Goal: Complete application form

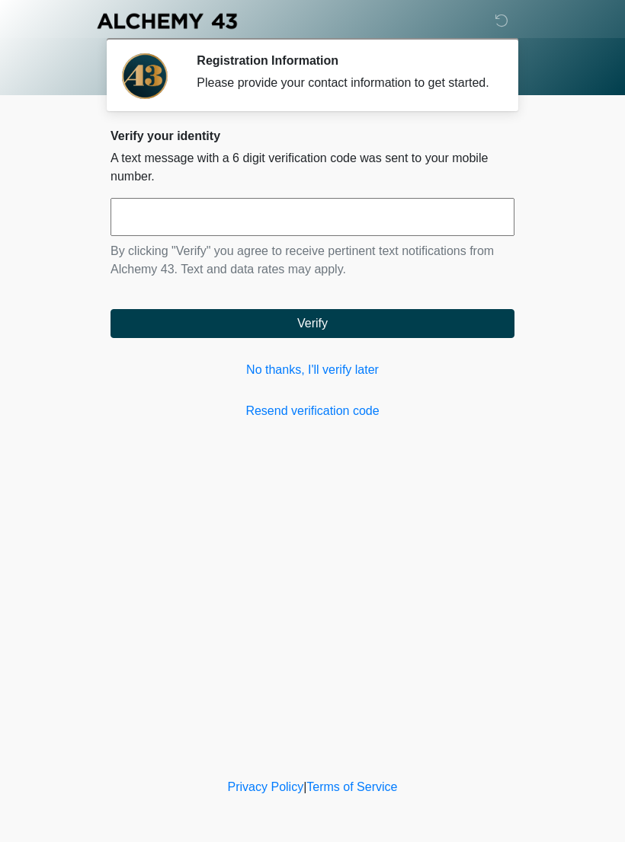
click at [443, 231] on input "text" at bounding box center [312, 217] width 404 height 38
click at [280, 544] on div "‎ ‎ ‎ ‎ Registration Information Please provide your contact information to get…" at bounding box center [312, 387] width 457 height 745
click at [464, 229] on input "text" at bounding box center [312, 217] width 404 height 38
type input "******"
click at [463, 328] on button "Verify" at bounding box center [312, 323] width 404 height 29
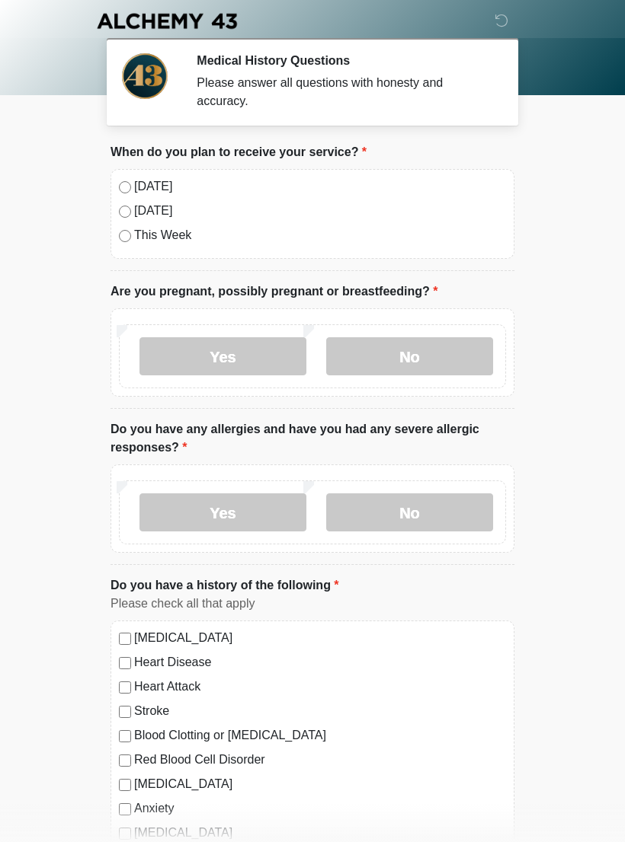
click at [166, 190] on label "Today" at bounding box center [320, 186] width 372 height 18
click at [454, 344] on label "No" at bounding box center [409, 356] width 167 height 38
click at [461, 499] on label "No" at bounding box center [409, 513] width 167 height 38
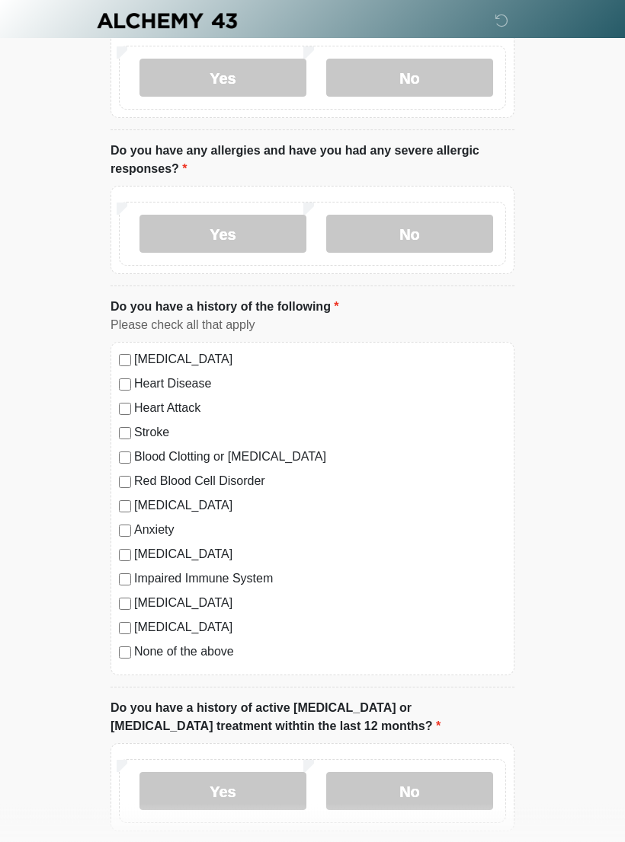
scroll to position [296, 0]
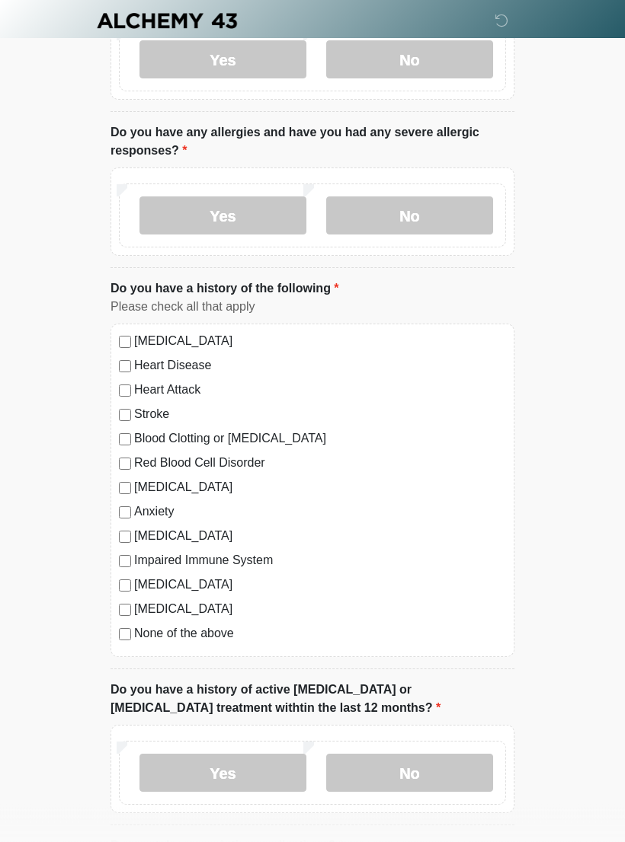
click at [207, 617] on label "Diabetes" at bounding box center [320, 610] width 372 height 18
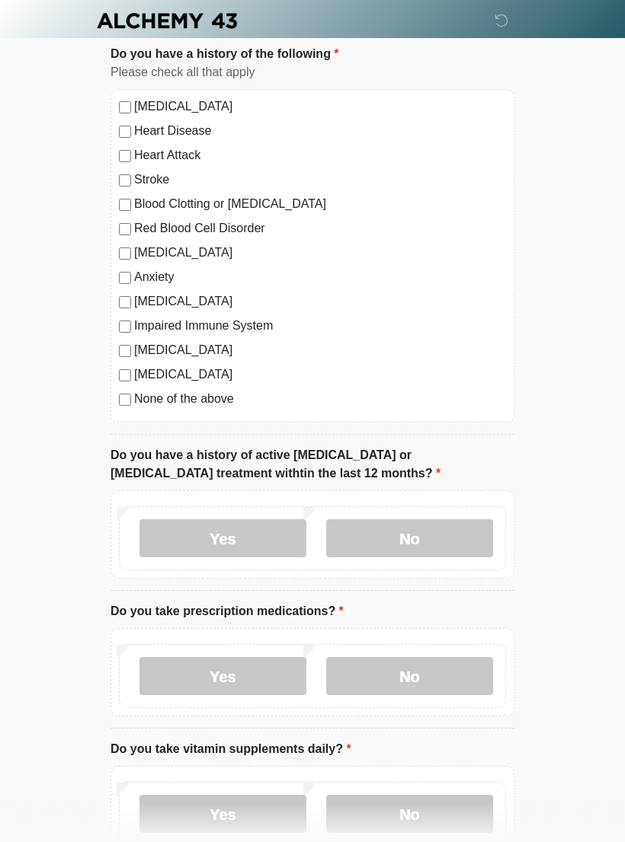
scroll to position [531, 0]
click at [446, 523] on label "No" at bounding box center [409, 539] width 167 height 38
click at [447, 673] on label "No" at bounding box center [409, 677] width 167 height 38
click at [431, 811] on label "No" at bounding box center [409, 815] width 167 height 38
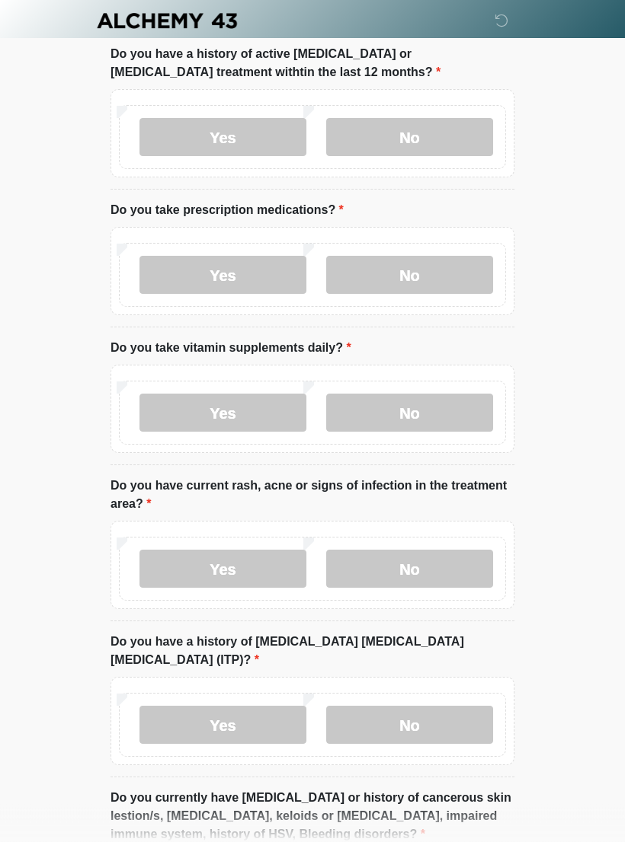
scroll to position [1008, 0]
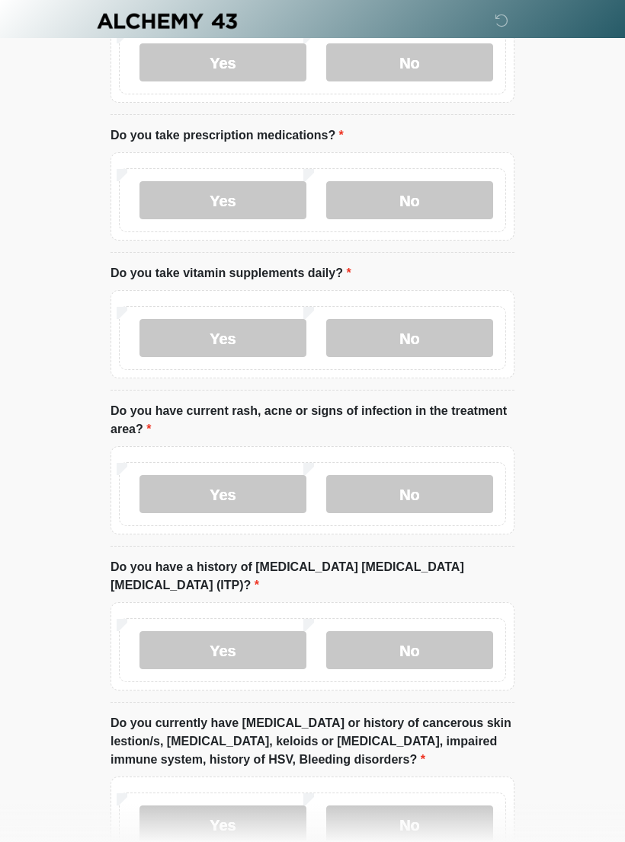
click at [424, 483] on label "No" at bounding box center [409, 494] width 167 height 38
click at [452, 631] on label "No" at bounding box center [409, 650] width 167 height 38
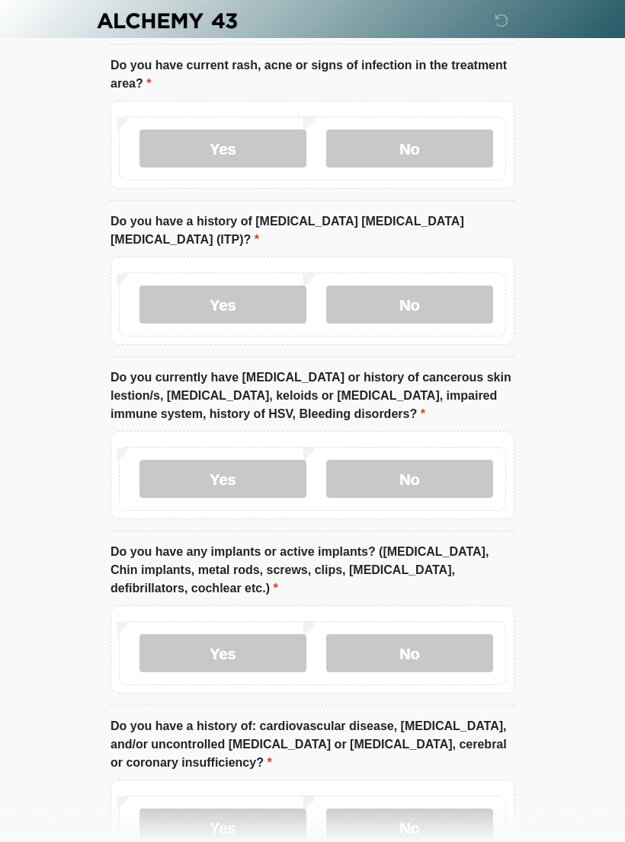
scroll to position [1358, 0]
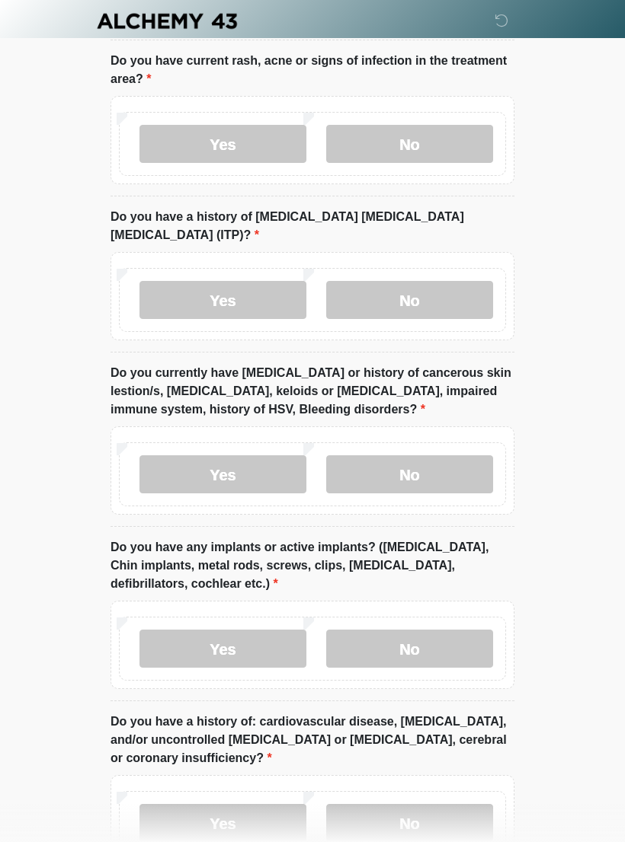
click at [444, 455] on label "No" at bounding box center [409, 474] width 167 height 38
click at [460, 643] on label "No" at bounding box center [409, 649] width 167 height 38
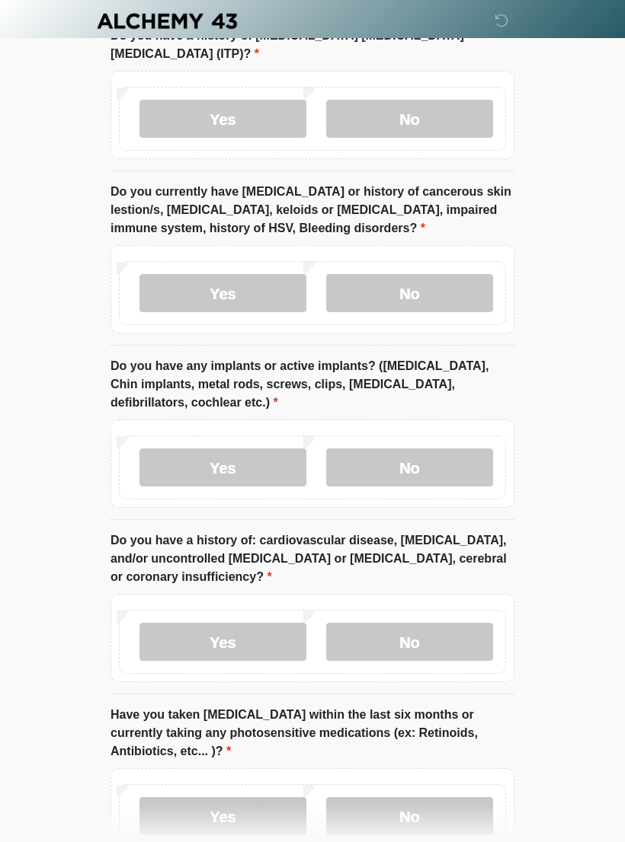
click at [446, 629] on label "No" at bounding box center [409, 642] width 167 height 38
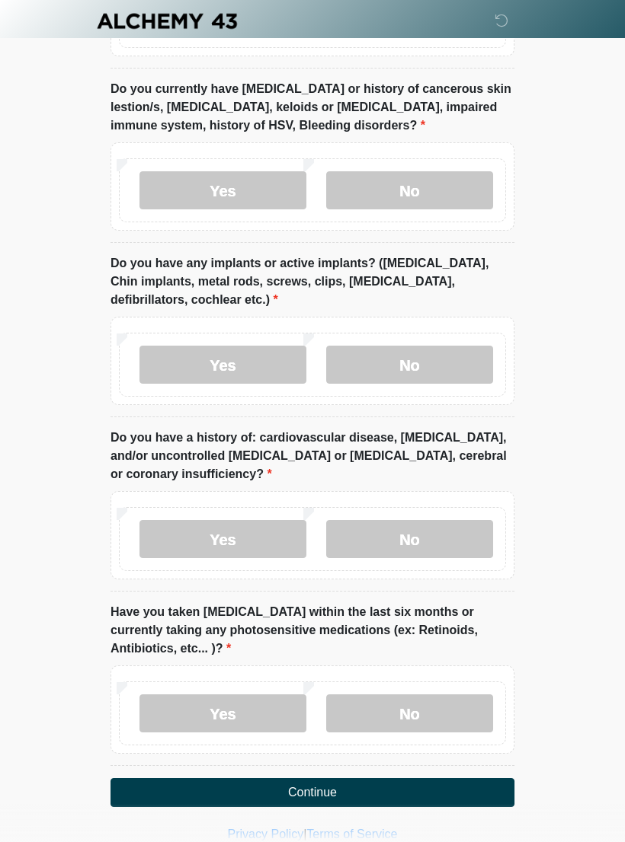
scroll to position [1643, 0]
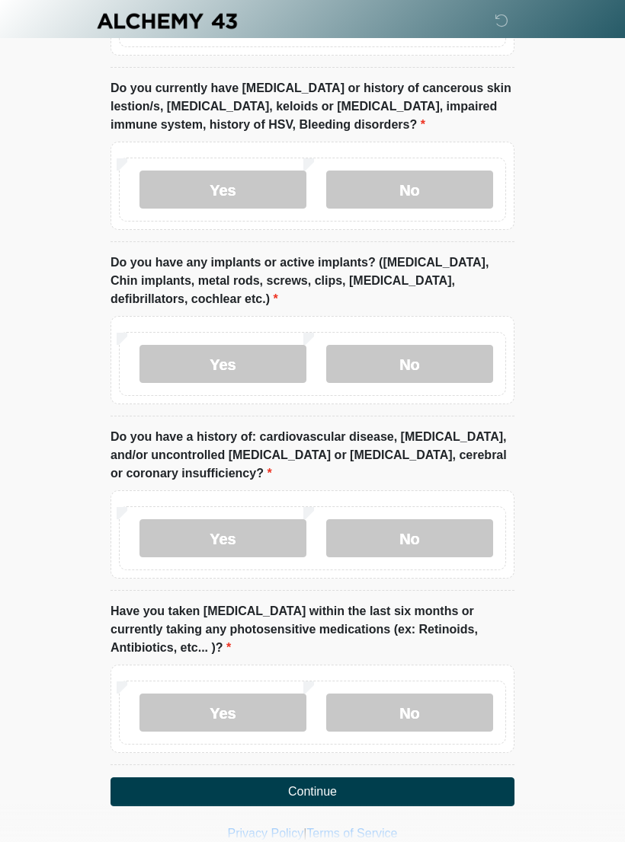
click at [445, 694] on label "No" at bounding box center [409, 713] width 167 height 38
click at [395, 778] on button "Continue" at bounding box center [312, 792] width 404 height 29
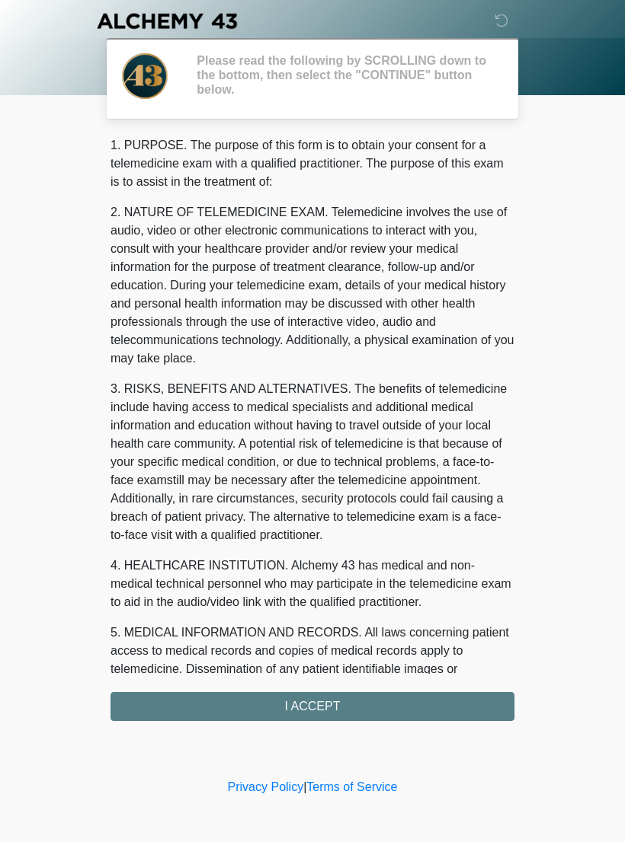
scroll to position [0, 0]
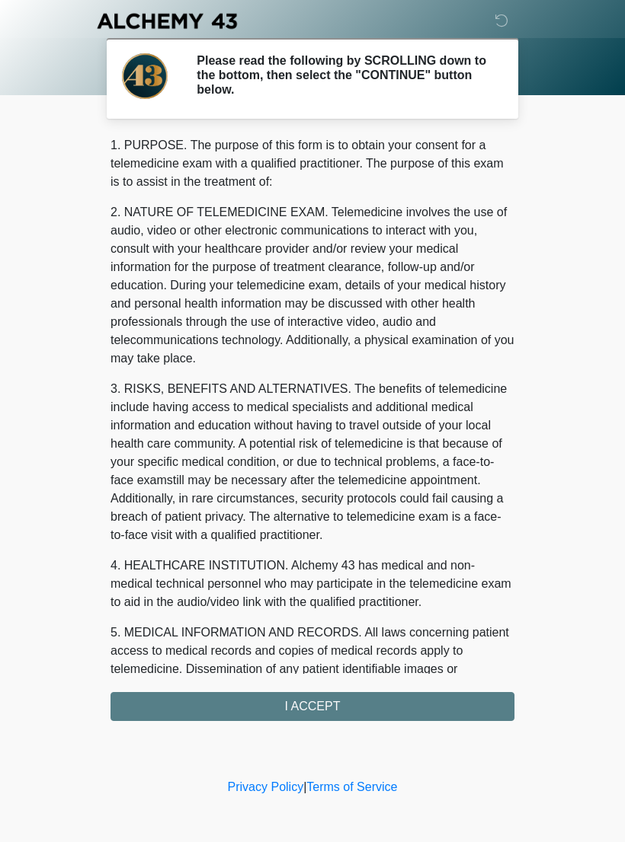
click at [414, 695] on div "1. PURPOSE. The purpose of this form is to obtain your consent for a telemedici…" at bounding box center [312, 428] width 404 height 585
click at [347, 705] on div "1. PURPOSE. The purpose of this form is to obtain your consent for a telemedici…" at bounding box center [312, 428] width 404 height 585
click at [365, 693] on div "1. PURPOSE. The purpose of this form is to obtain your consent for a telemedici…" at bounding box center [312, 428] width 404 height 585
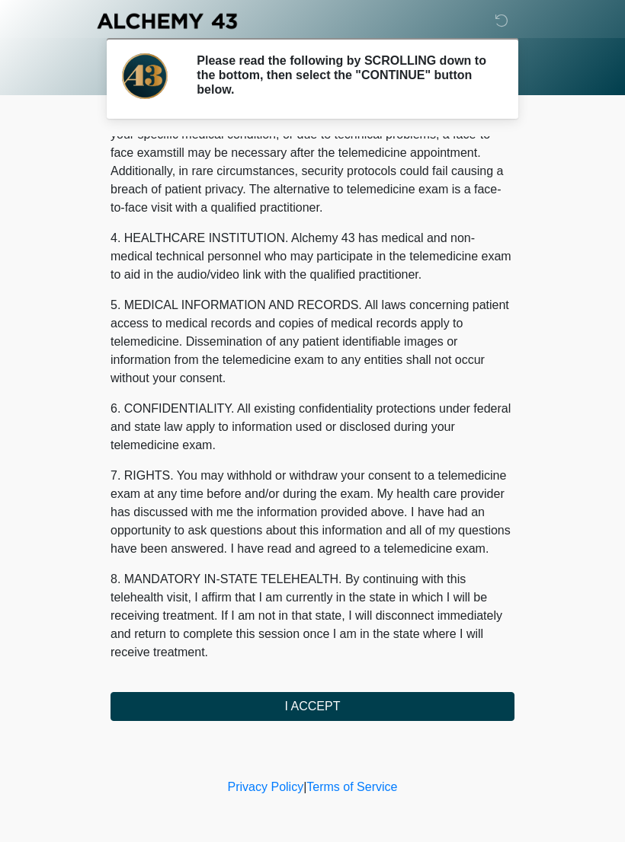
scroll to position [346, 0]
click at [321, 715] on button "I ACCEPT" at bounding box center [312, 706] width 404 height 29
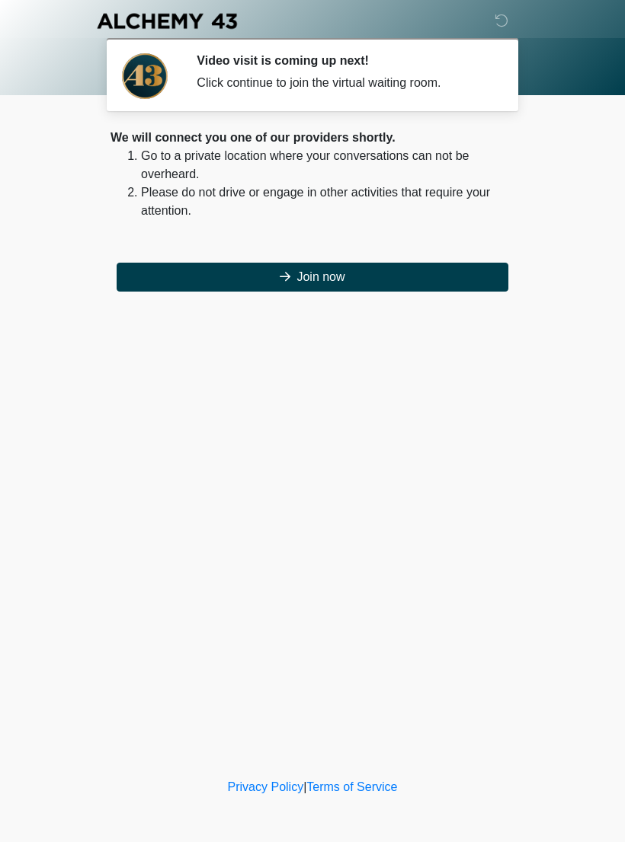
click at [360, 270] on button "Join now" at bounding box center [312, 277] width 391 height 29
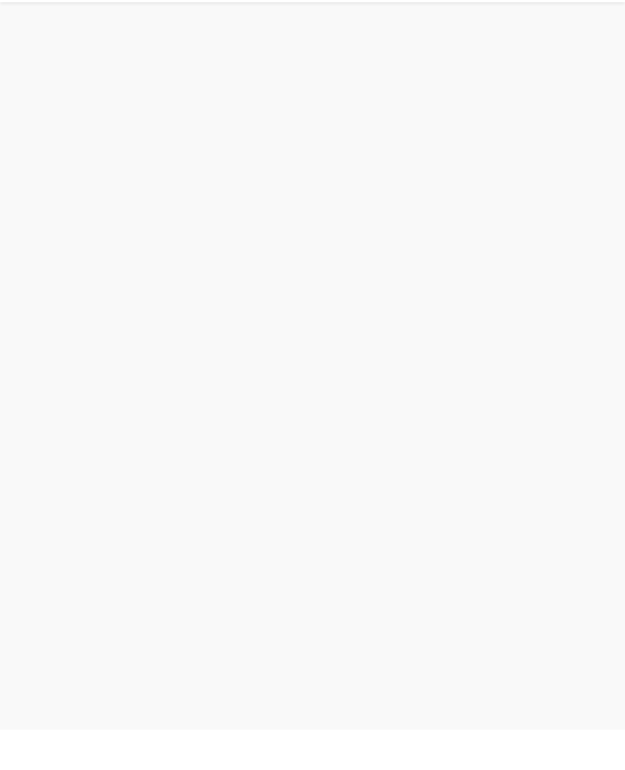
scroll to position [5, 0]
